Goal: Find specific page/section: Find specific page/section

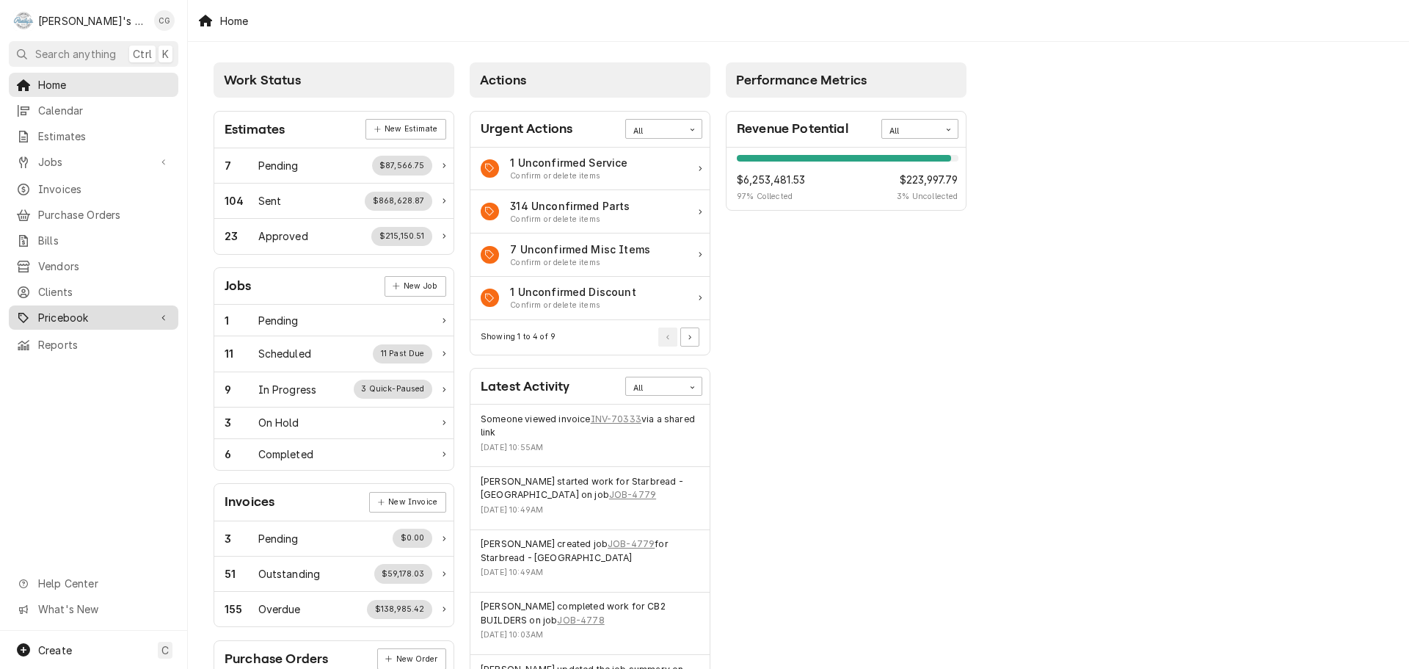
click at [64, 310] on span "Pricebook" at bounding box center [93, 317] width 111 height 15
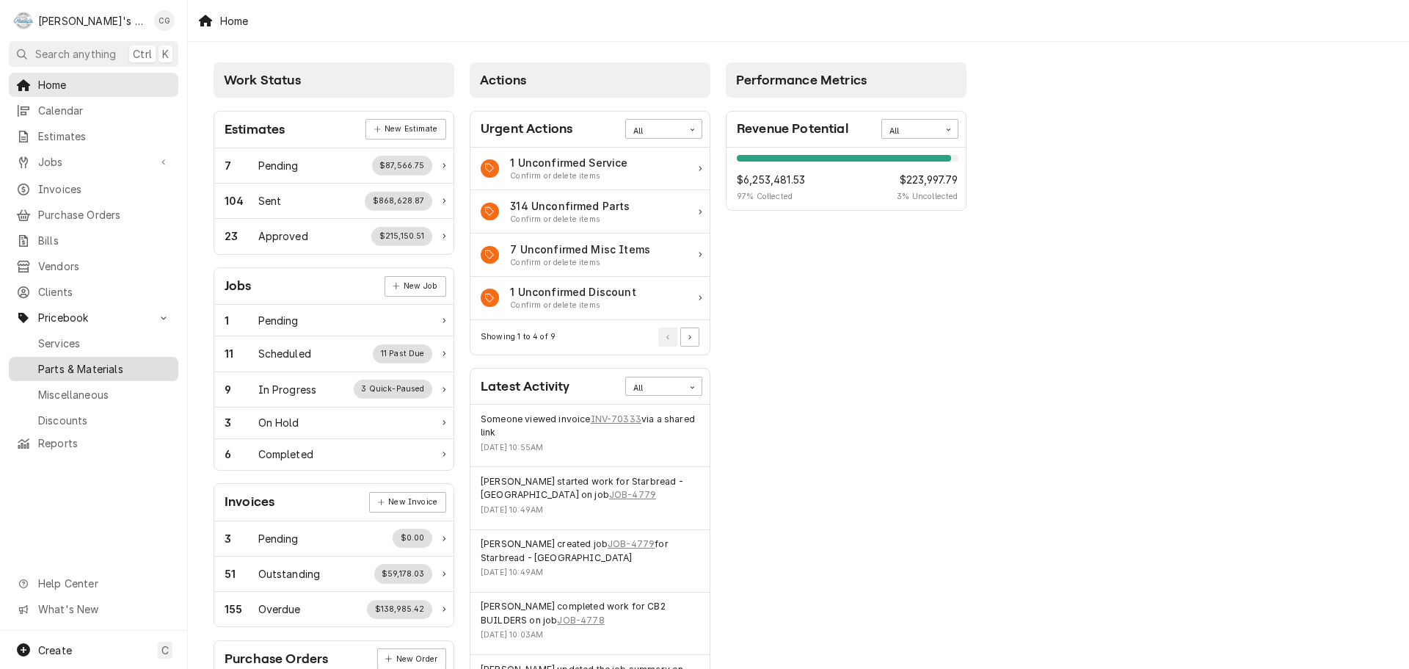
click at [135, 361] on span "Parts & Materials" at bounding box center [104, 368] width 133 height 15
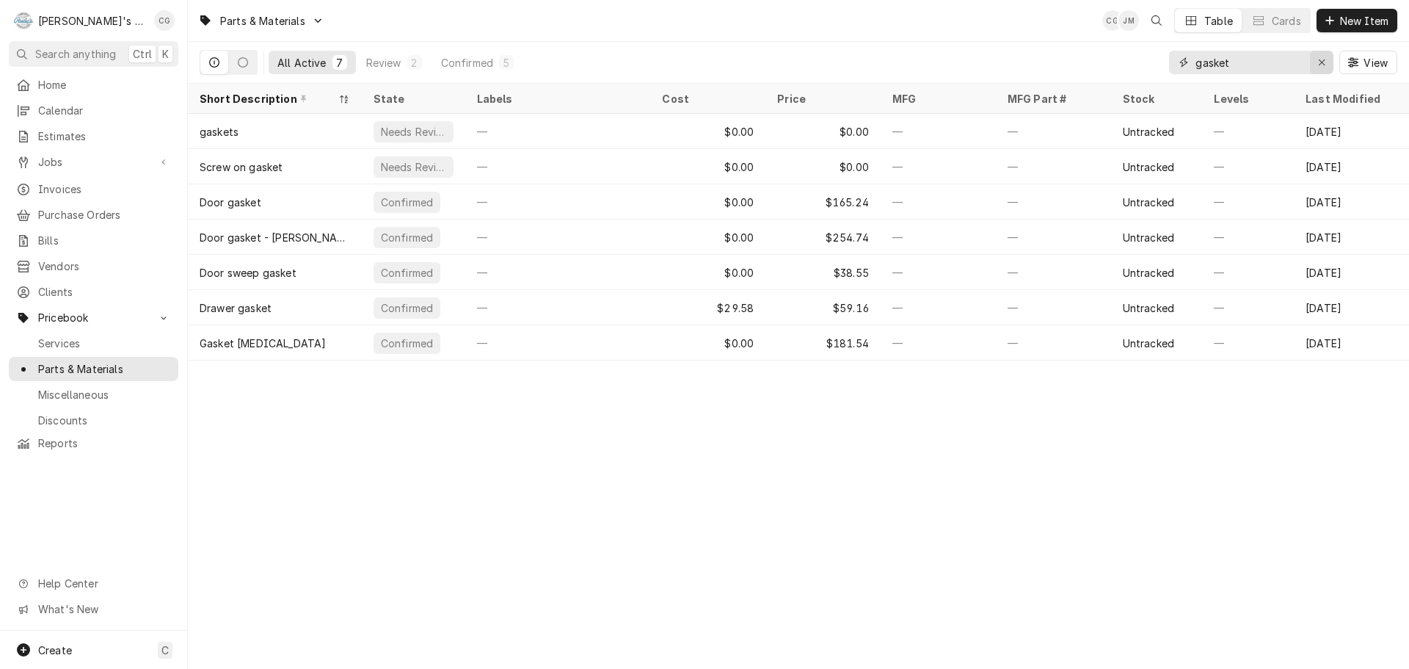
click at [1316, 61] on div "Erase input" at bounding box center [1321, 62] width 15 height 15
